Goal: Check status: Check status

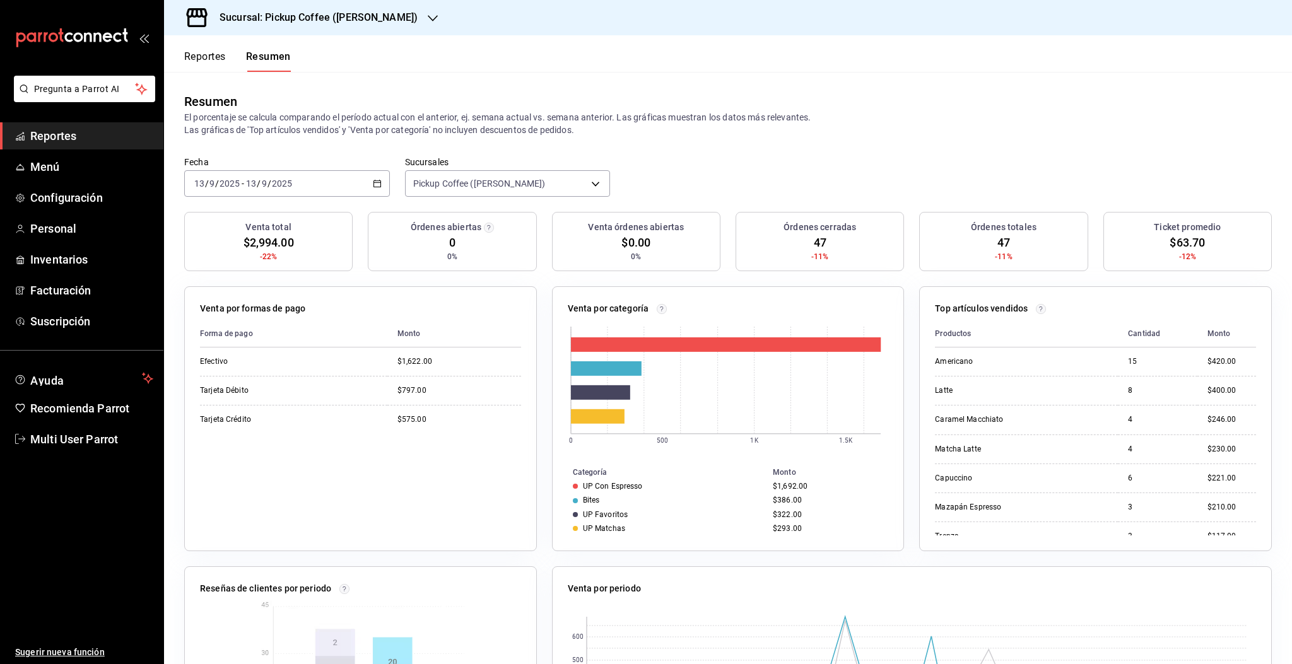
click at [221, 59] on button "Reportes" at bounding box center [205, 60] width 42 height 21
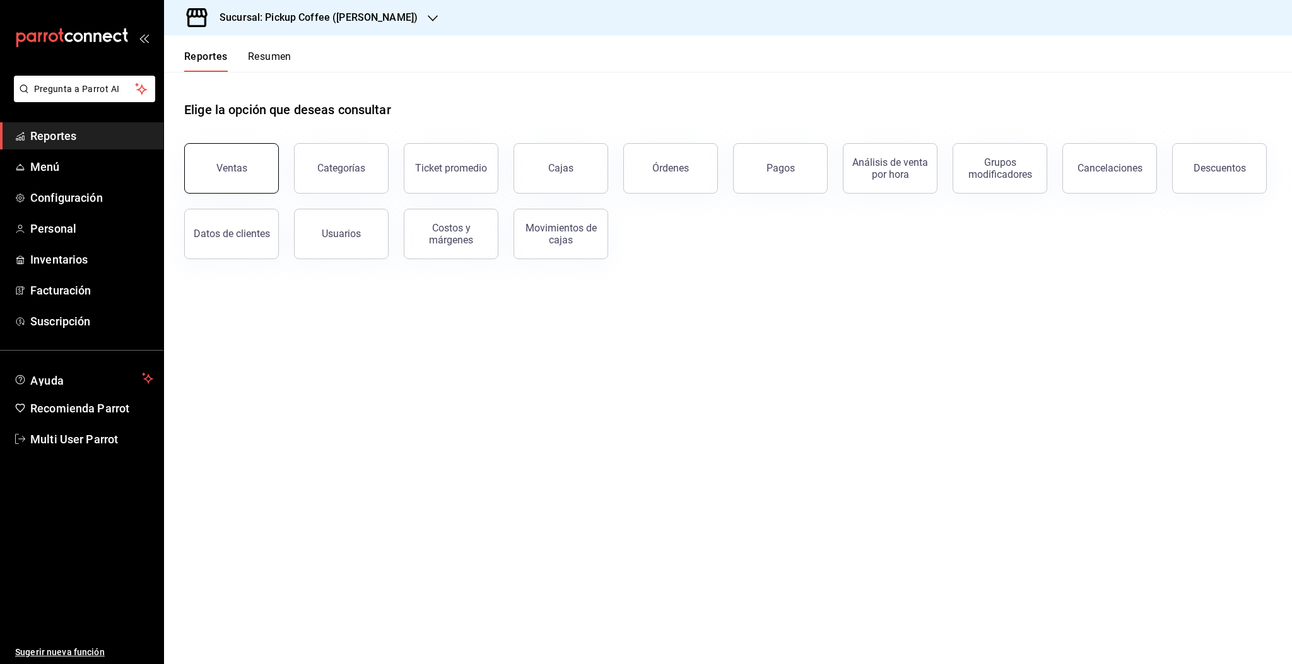
click at [232, 179] on button "Ventas" at bounding box center [231, 168] width 95 height 50
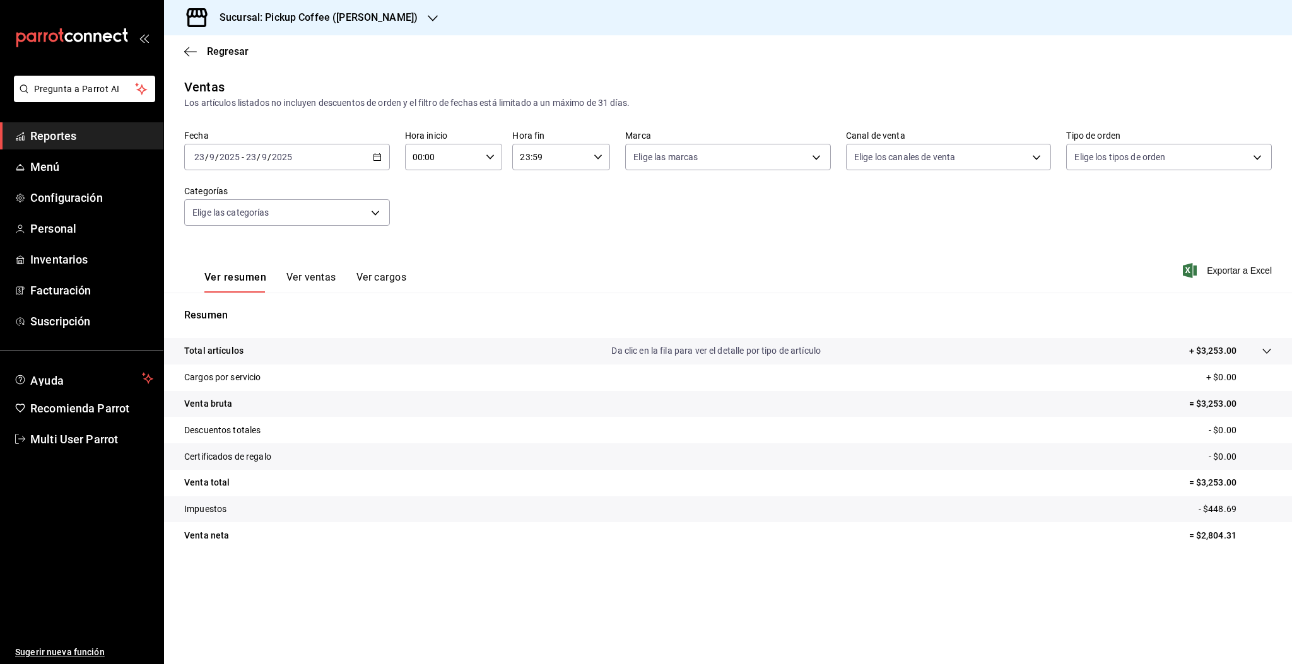
click at [233, 59] on div "Regresar" at bounding box center [728, 51] width 1128 height 32
click at [228, 53] on span "Regresar" at bounding box center [228, 51] width 42 height 12
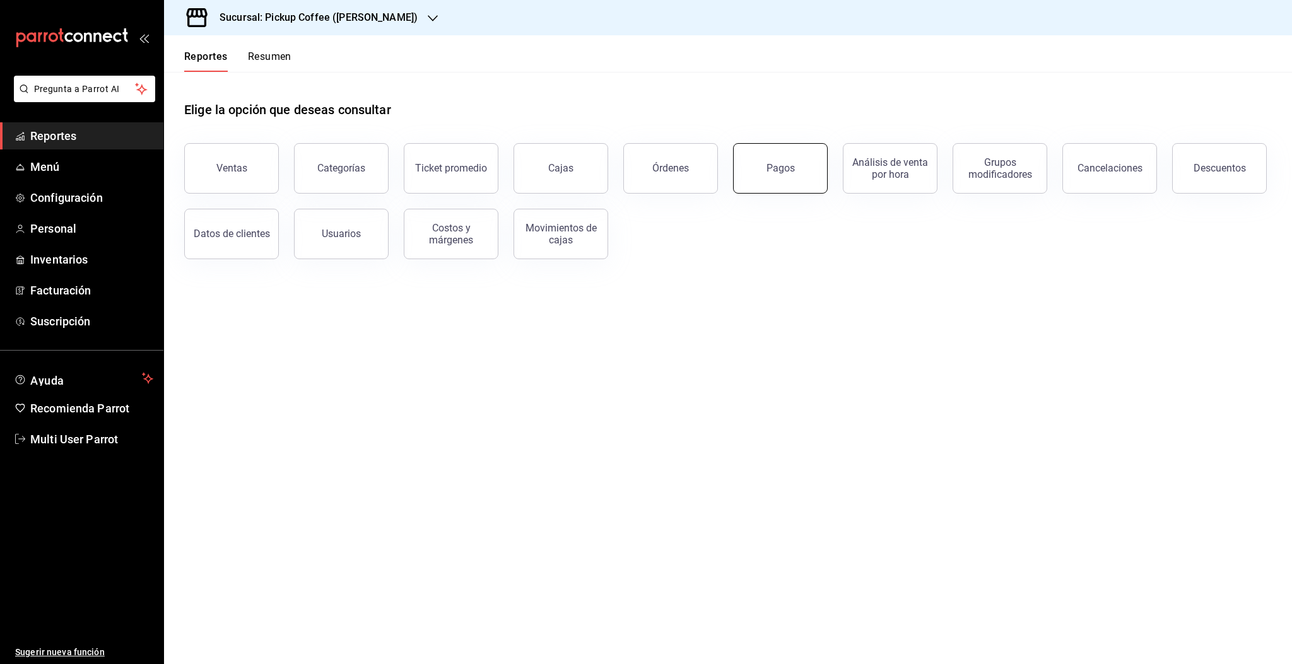
click at [779, 172] on div "Pagos" at bounding box center [780, 168] width 28 height 12
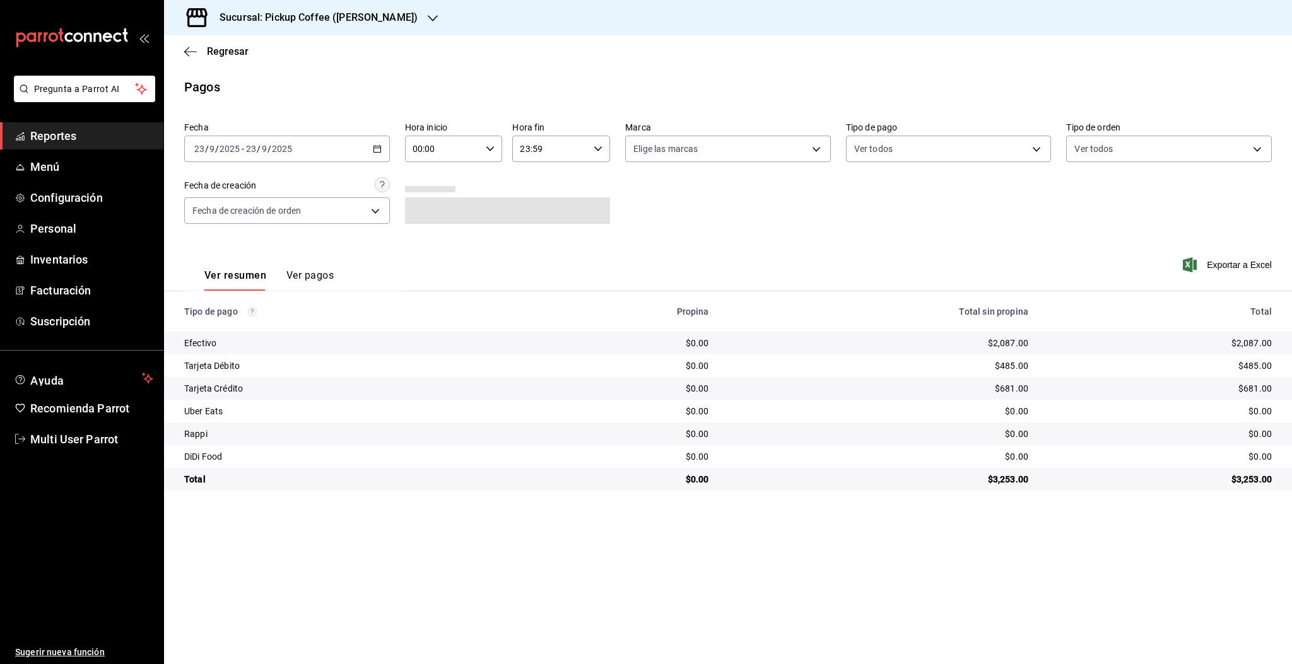
click at [303, 145] on div "[DATE] [DATE] - [DATE] [DATE]" at bounding box center [287, 149] width 206 height 26
click at [240, 333] on span "Rango de fechas" at bounding box center [244, 328] width 98 height 13
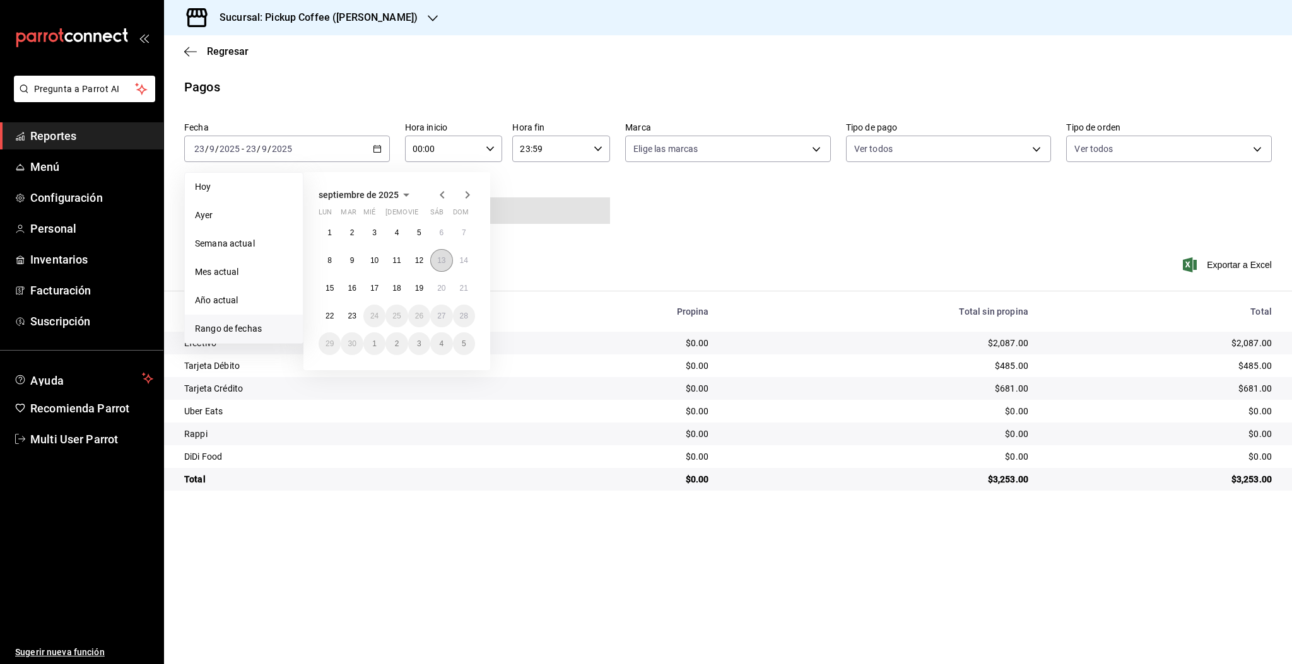
click at [441, 261] on abbr "13" at bounding box center [441, 260] width 8 height 9
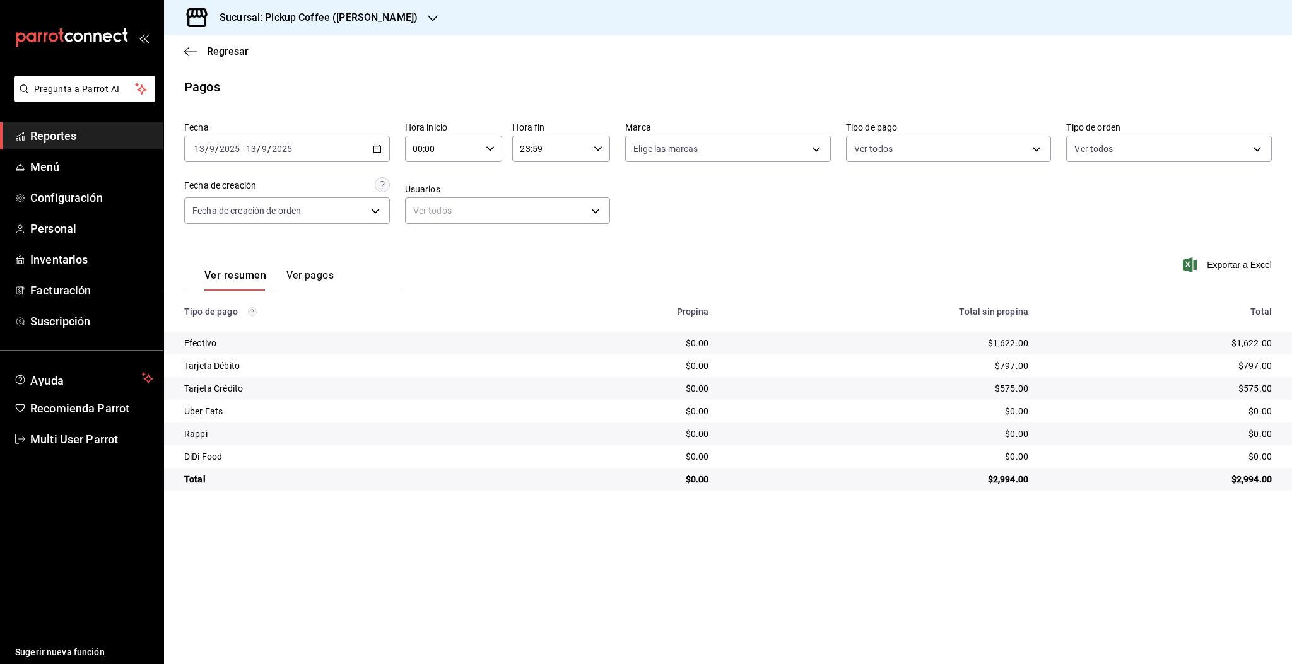
click at [1007, 233] on div "Fecha [DATE] [DATE] - [DATE] [DATE] Hora inicio 00:00 Hora inicio Hora fin 23:5…" at bounding box center [727, 178] width 1087 height 122
click at [701, 79] on div "Pagos" at bounding box center [728, 87] width 1128 height 19
